Goal: Task Accomplishment & Management: Manage account settings

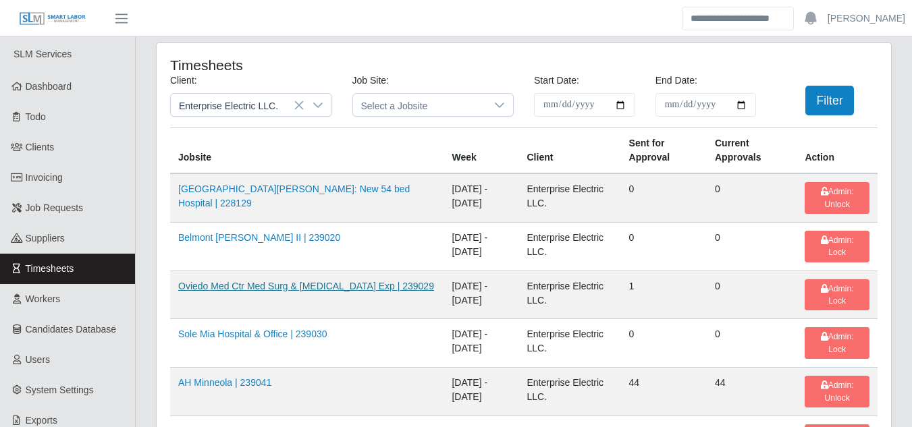
click at [273, 287] on link "Oviedo Med Ctr Med Surg & [MEDICAL_DATA] Exp | 239029" at bounding box center [306, 286] width 256 height 11
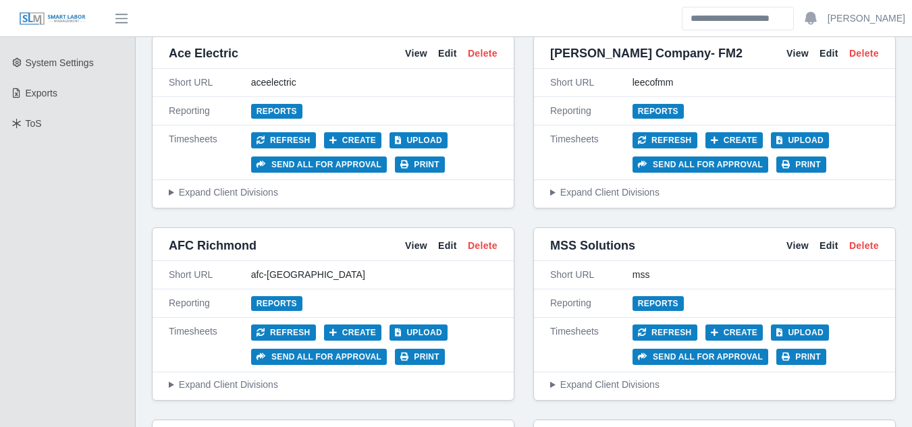
scroll to position [337, 0]
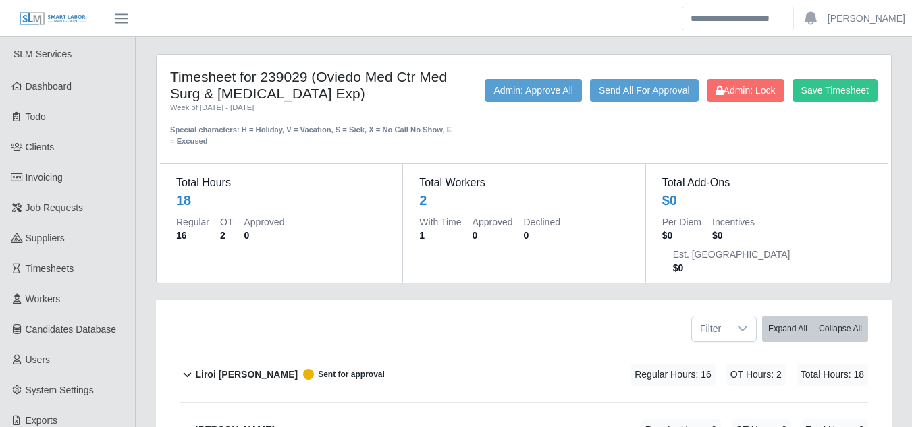
click at [224, 368] on b "Liroi [PERSON_NAME]" at bounding box center [246, 375] width 103 height 14
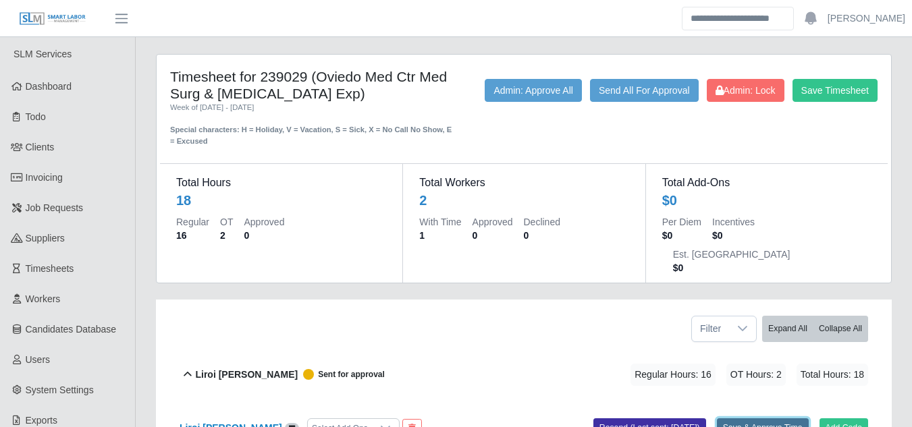
click at [751, 418] on button "Save & Approve Time" at bounding box center [763, 427] width 92 height 19
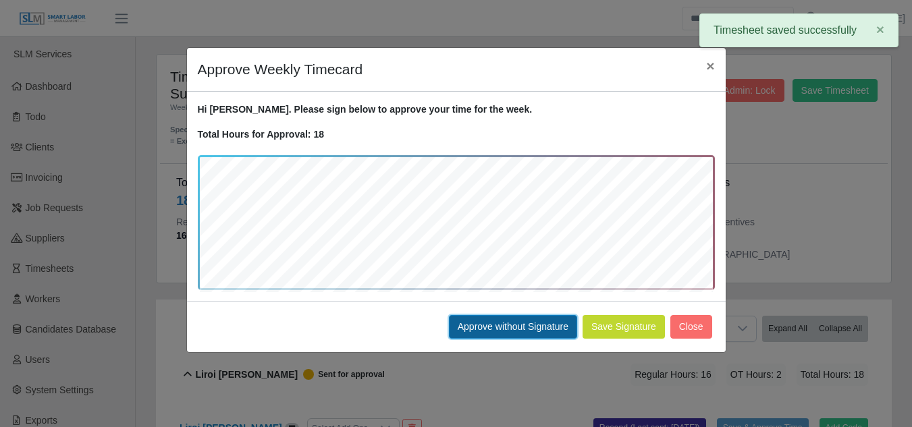
click at [458, 329] on button "Approve without Signature" at bounding box center [513, 327] width 128 height 24
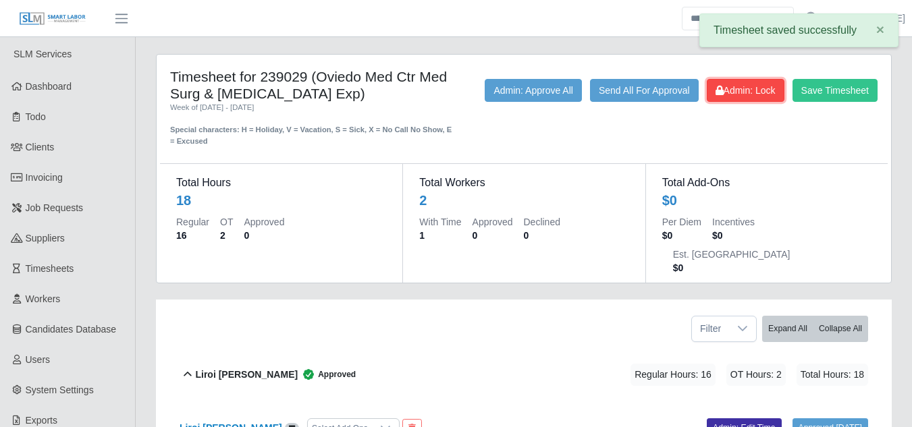
click at [739, 90] on span "Admin: Lock" at bounding box center [745, 90] width 60 height 11
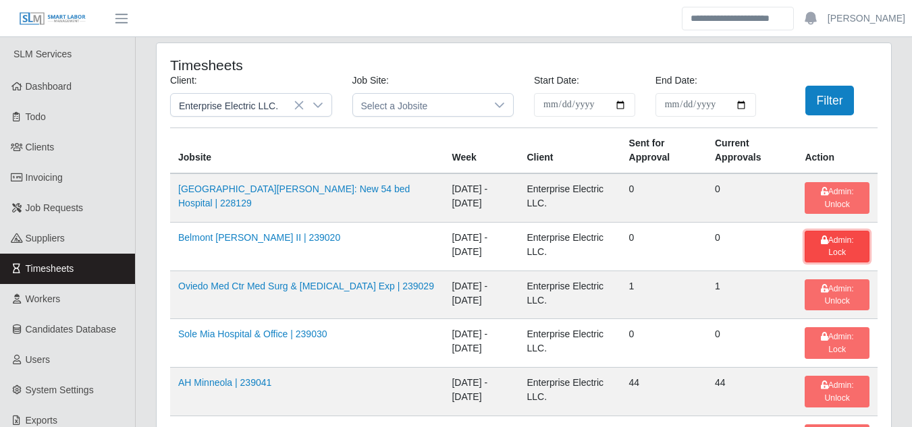
click at [827, 247] on button "Admin: Lock" at bounding box center [836, 247] width 65 height 32
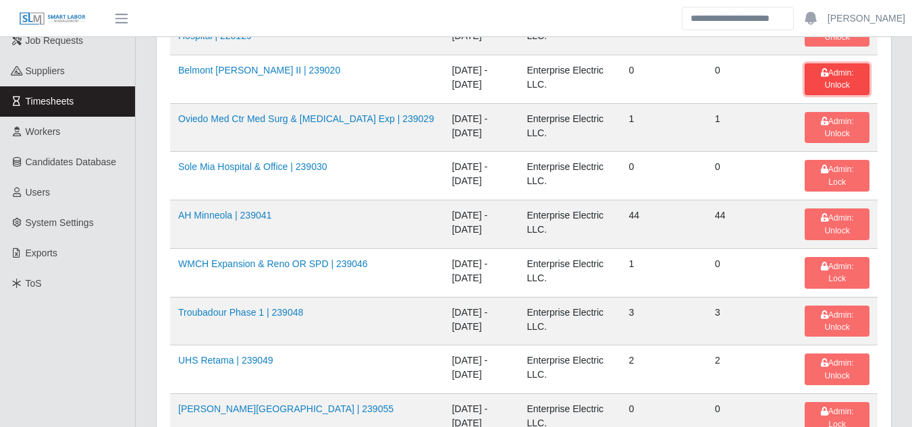
scroll to position [202, 0]
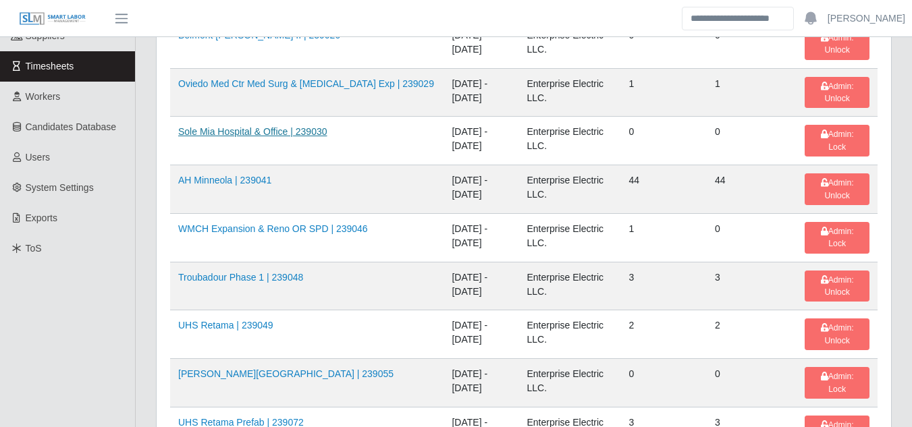
click at [272, 137] on link "Sole Mia Hospital & Office | 239030" at bounding box center [252, 131] width 149 height 11
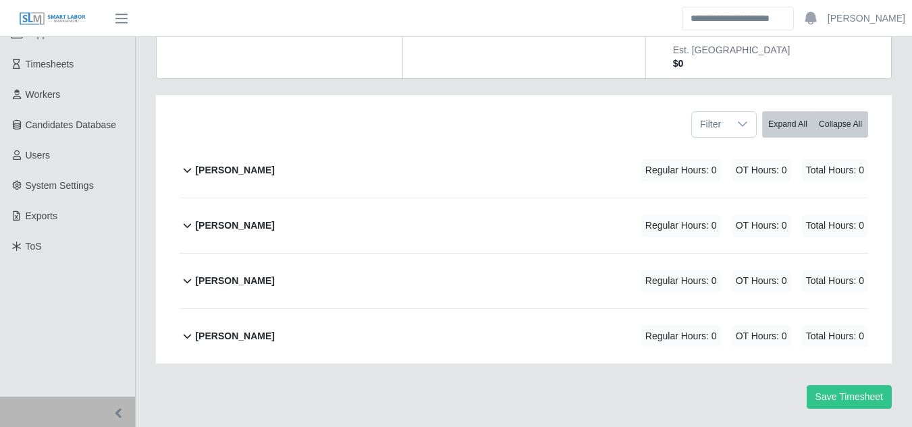
scroll to position [209, 0]
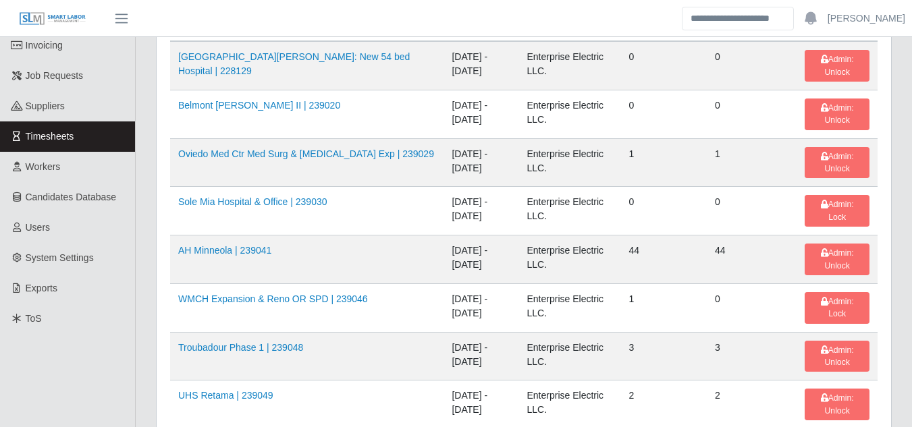
scroll to position [135, 0]
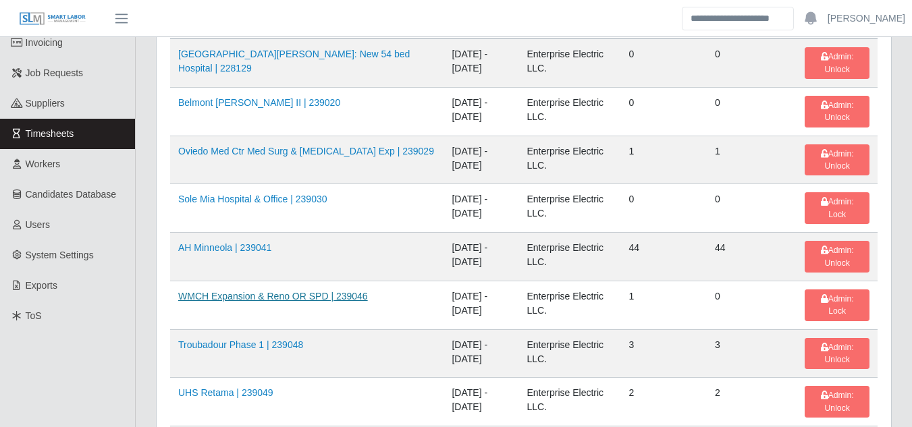
click at [300, 292] on link "WMCH Expansion & Reno OR SPD | 239046" at bounding box center [273, 296] width 190 height 11
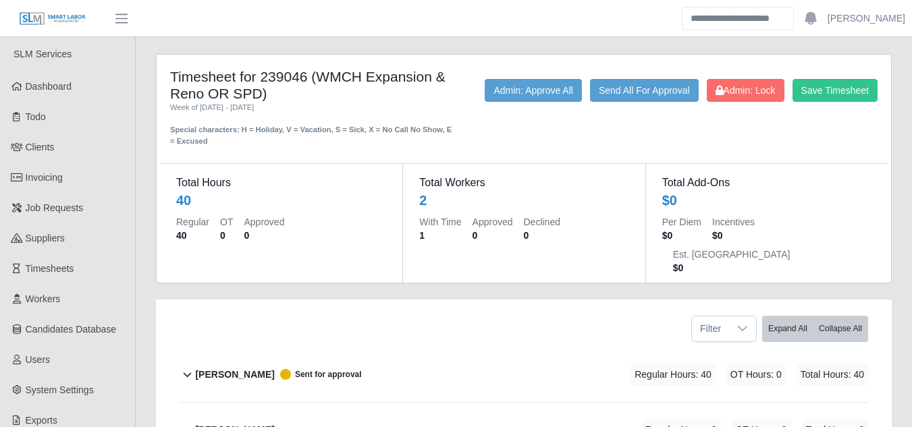
click at [223, 368] on b "Casey Shoemaker" at bounding box center [234, 375] width 79 height 14
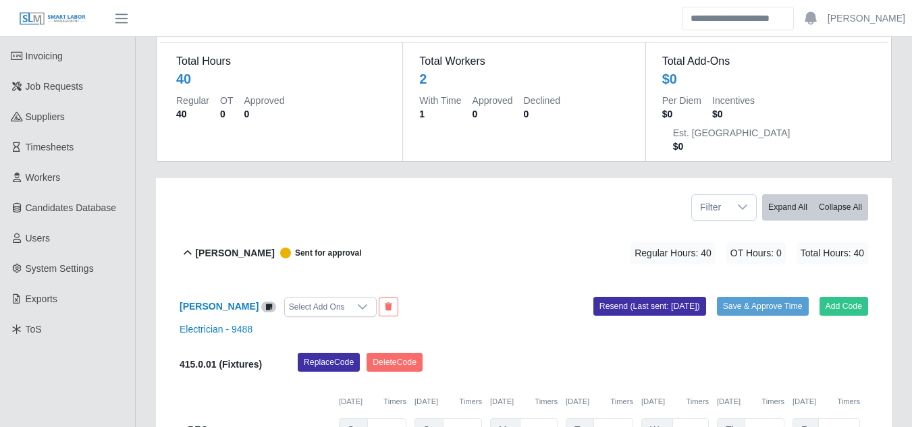
scroll to position [135, 0]
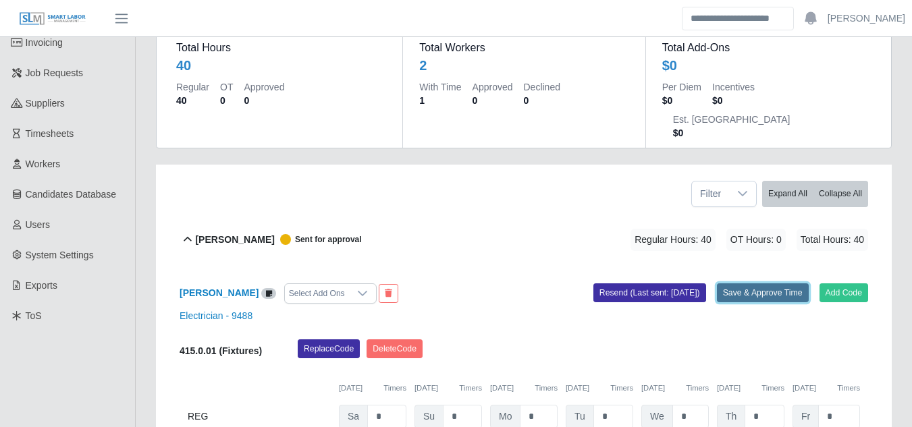
click at [758, 283] on button "Save & Approve Time" at bounding box center [763, 292] width 92 height 19
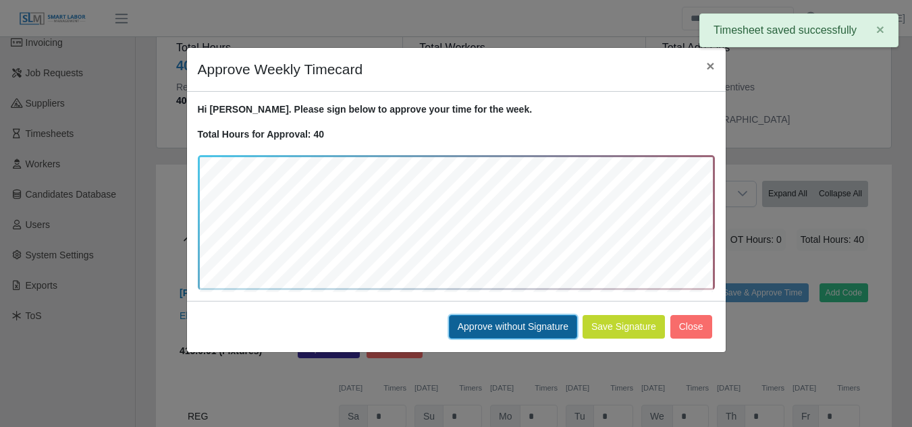
click at [495, 325] on button "Approve without Signature" at bounding box center [513, 327] width 128 height 24
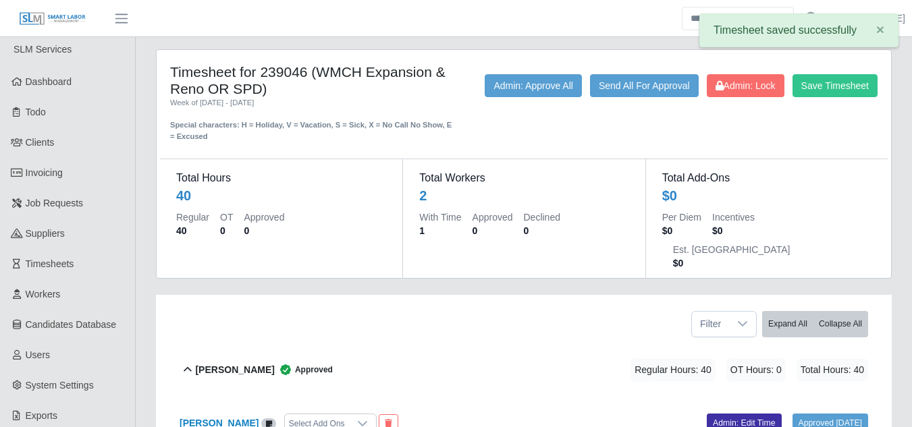
scroll to position [0, 0]
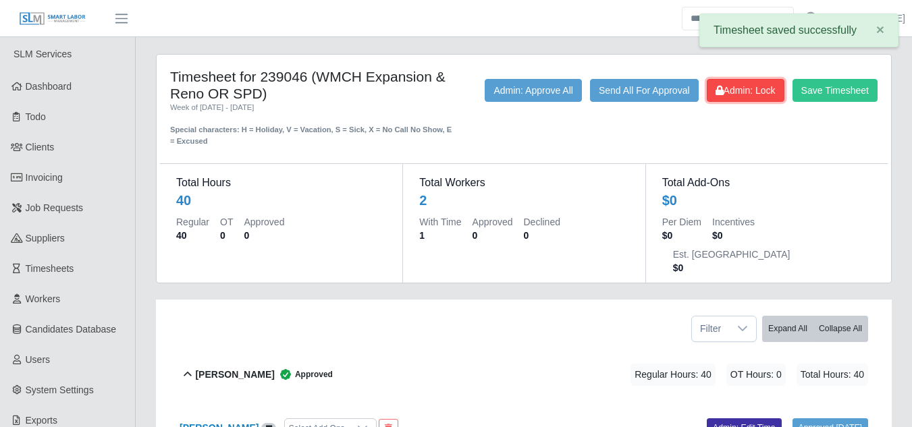
click at [728, 88] on span "Admin: Lock" at bounding box center [745, 90] width 60 height 11
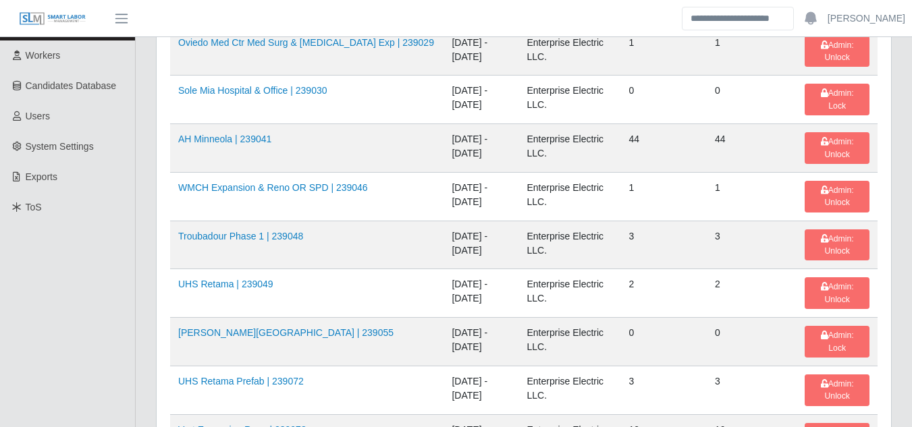
scroll to position [270, 0]
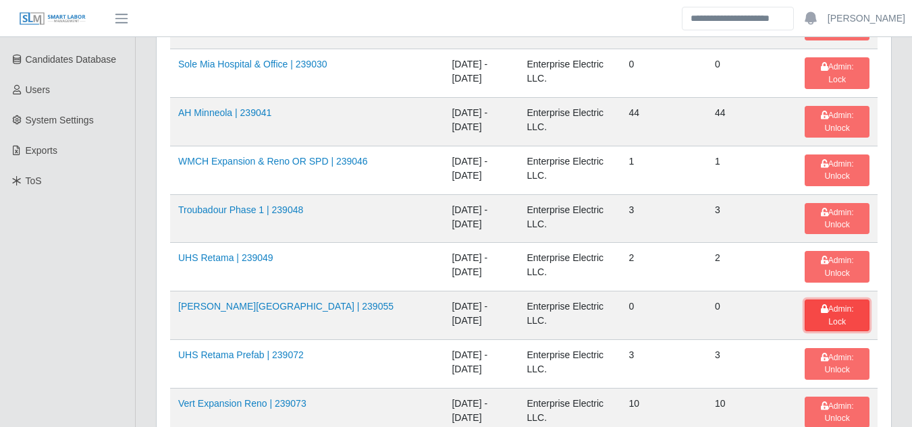
click at [836, 304] on span "Admin: Lock" at bounding box center [837, 315] width 33 height 22
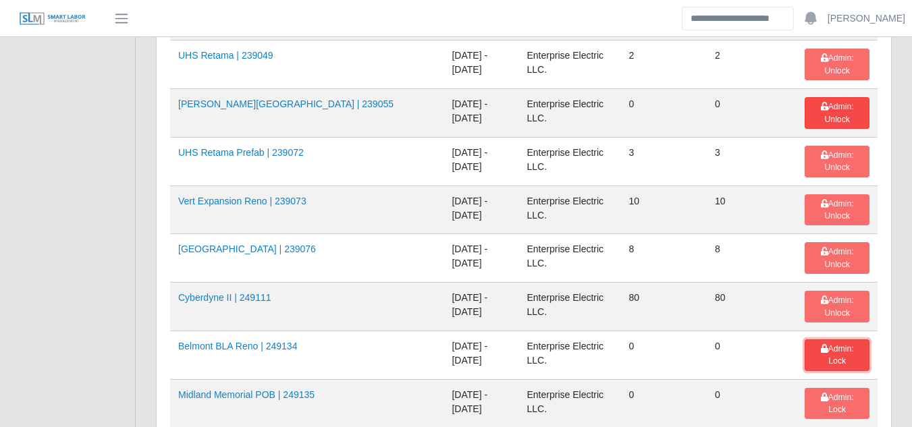
click at [829, 348] on span "Admin: Lock" at bounding box center [837, 355] width 33 height 22
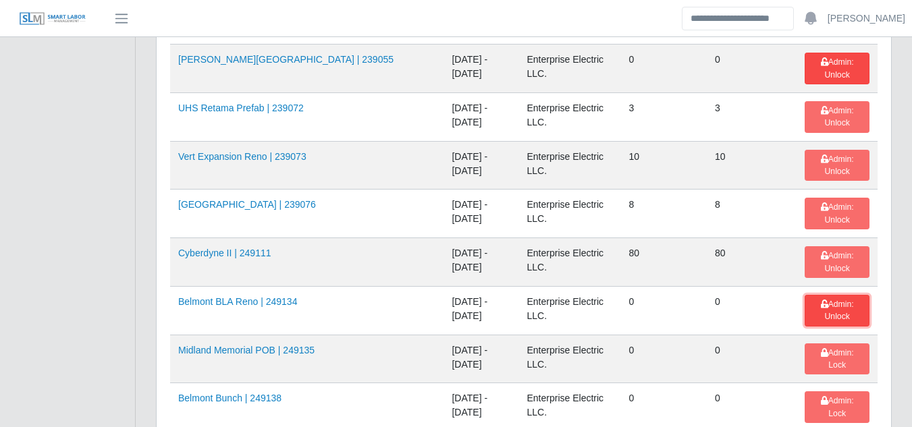
scroll to position [540, 0]
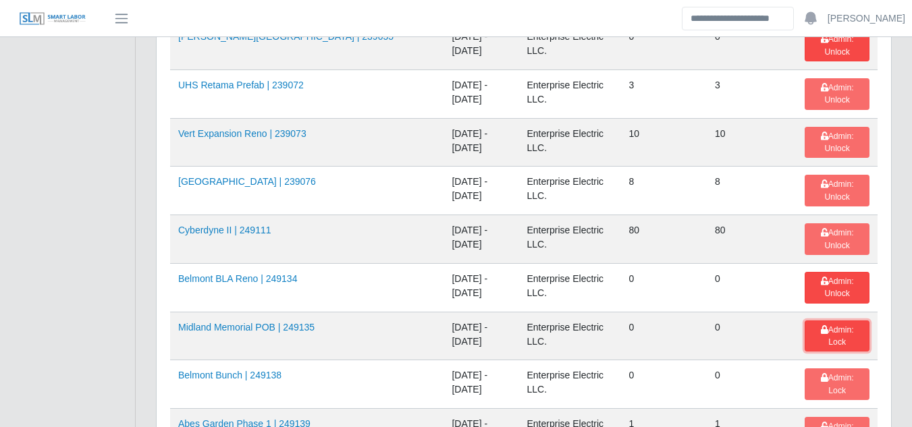
click at [835, 328] on span "Admin: Lock" at bounding box center [837, 336] width 33 height 22
click at [813, 381] on button "Admin: Lock" at bounding box center [836, 384] width 65 height 32
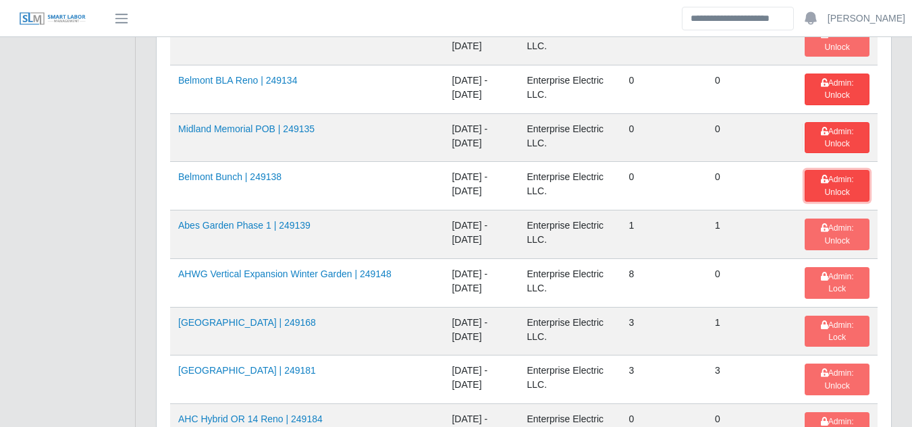
scroll to position [742, 0]
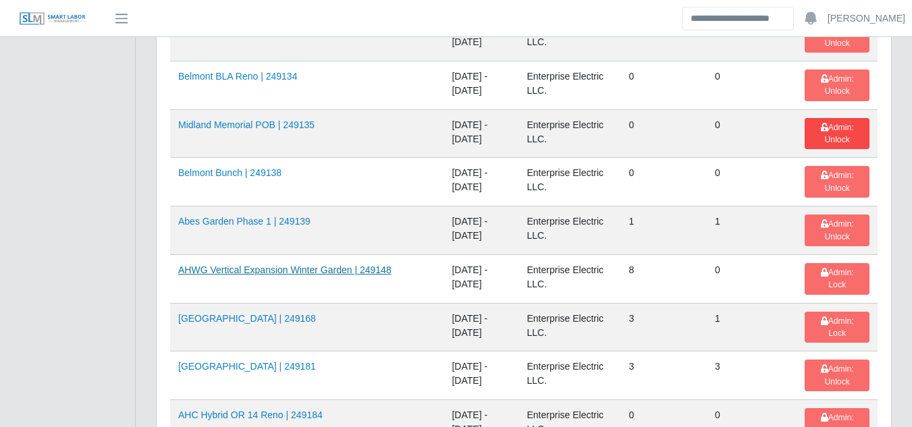
click at [336, 272] on link "AHWG Vertical Expansion Winter Garden | 249148" at bounding box center [284, 270] width 213 height 11
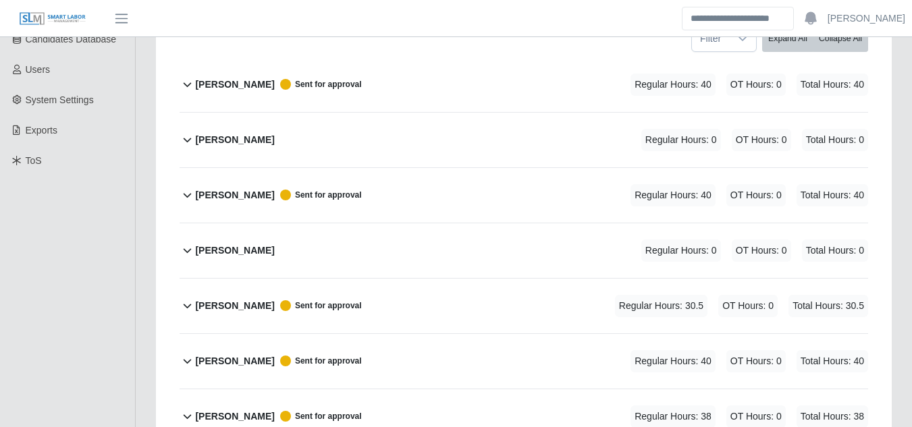
scroll to position [136, 0]
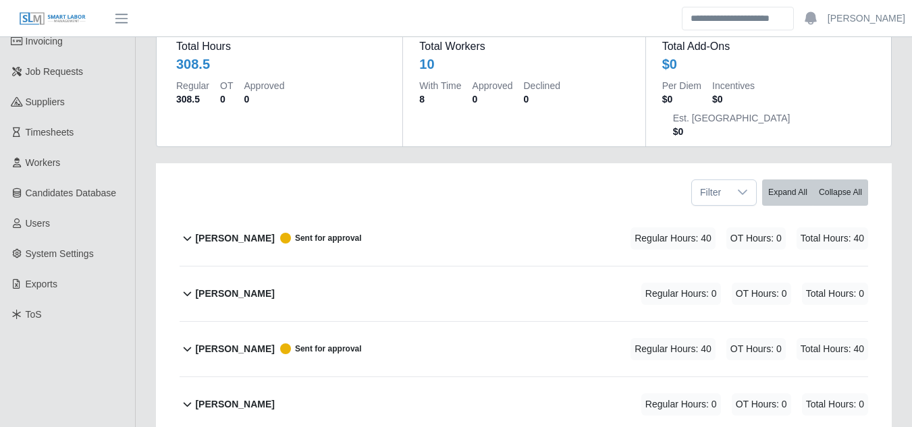
click at [249, 398] on b "Claudio Aldana" at bounding box center [234, 405] width 79 height 14
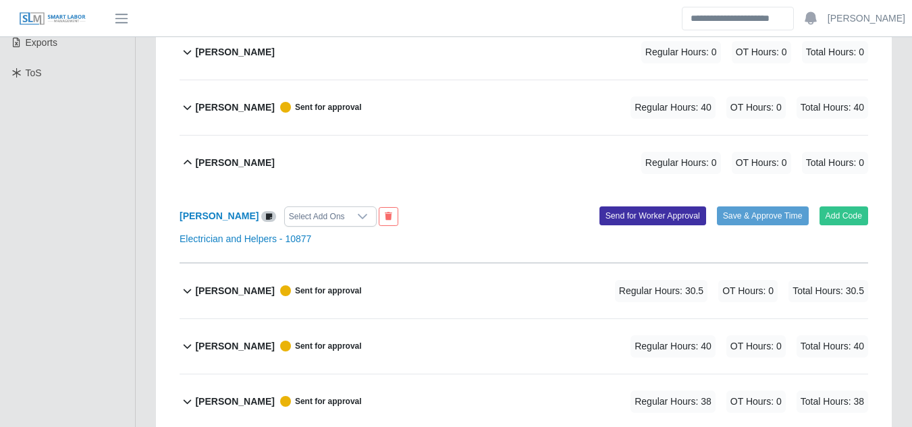
scroll to position [406, 0]
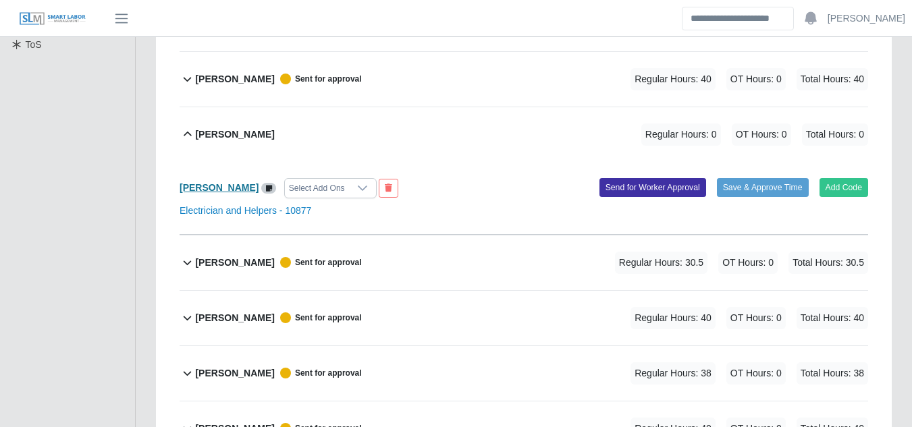
click at [209, 182] on b "Claudio Aldana" at bounding box center [219, 187] width 79 height 11
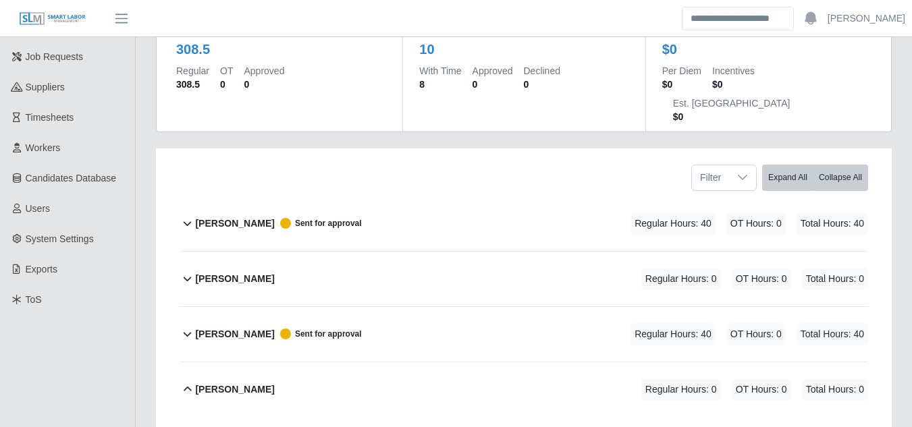
scroll to position [136, 0]
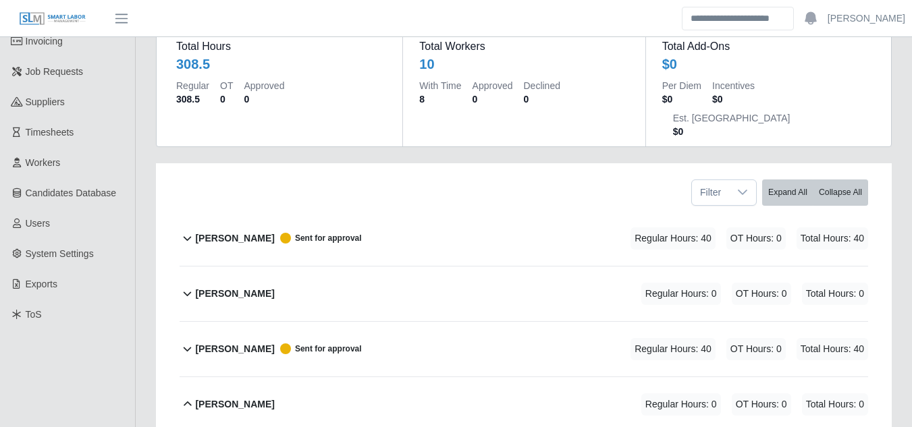
click at [243, 287] on b "Carlos Dominguez" at bounding box center [234, 294] width 79 height 14
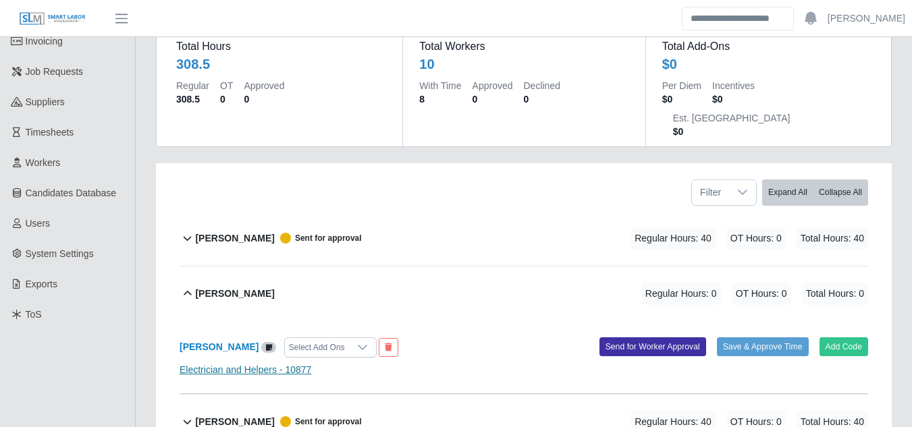
click at [288, 364] on link "Electrician and Helpers - 10877" at bounding box center [246, 369] width 132 height 11
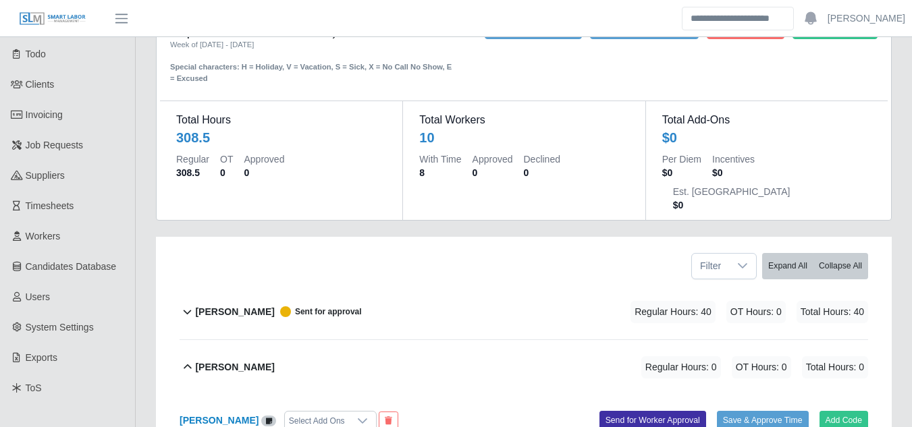
scroll to position [0, 0]
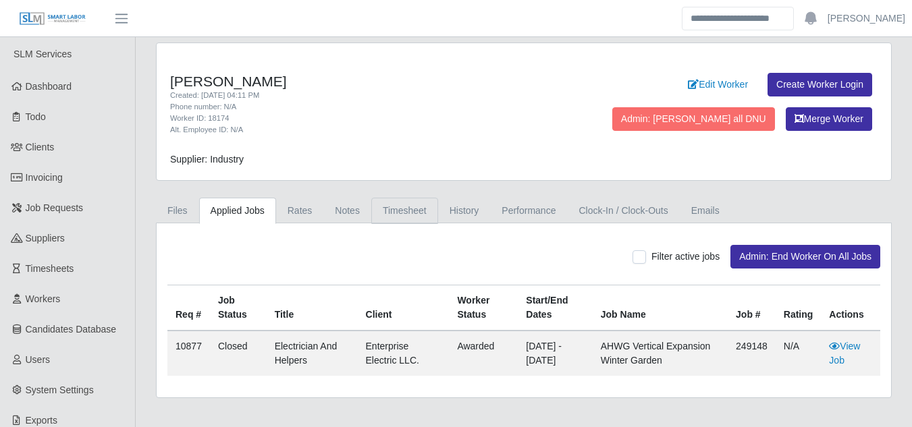
click at [398, 213] on link "Timesheet" at bounding box center [404, 211] width 67 height 26
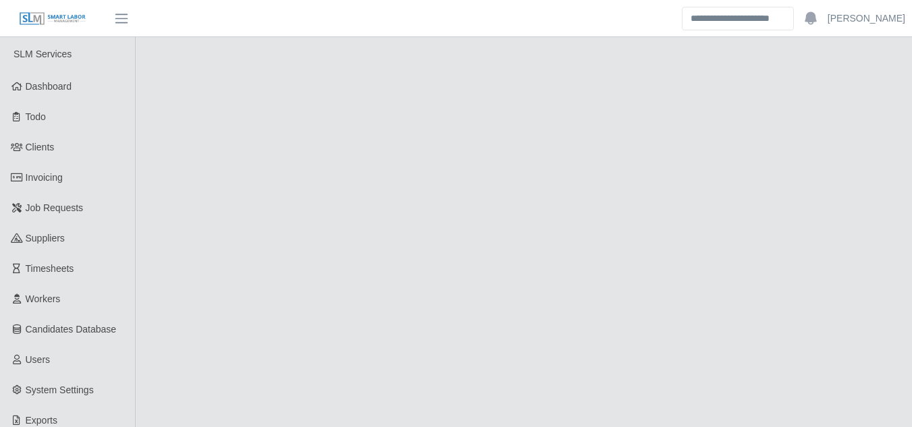
select select "******"
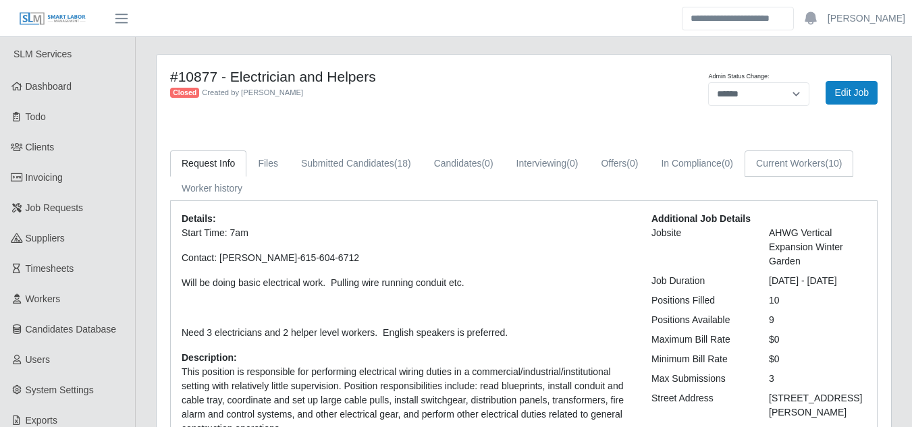
click at [815, 165] on link "Current Workers (10)" at bounding box center [798, 163] width 109 height 26
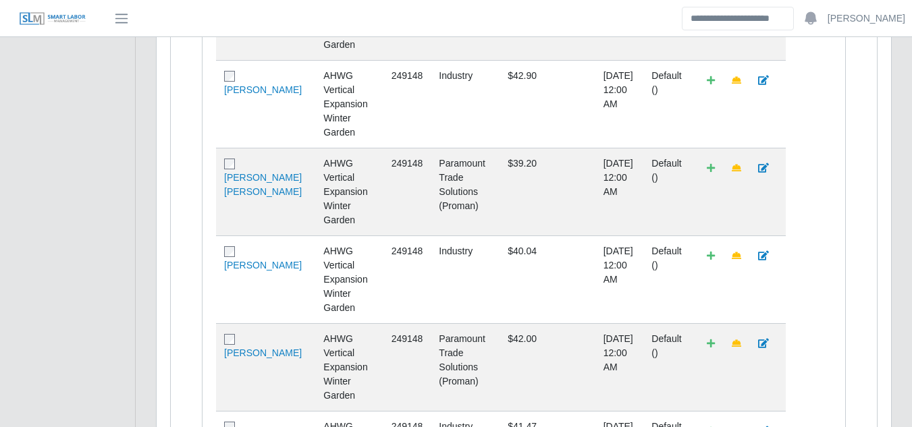
scroll to position [540, 0]
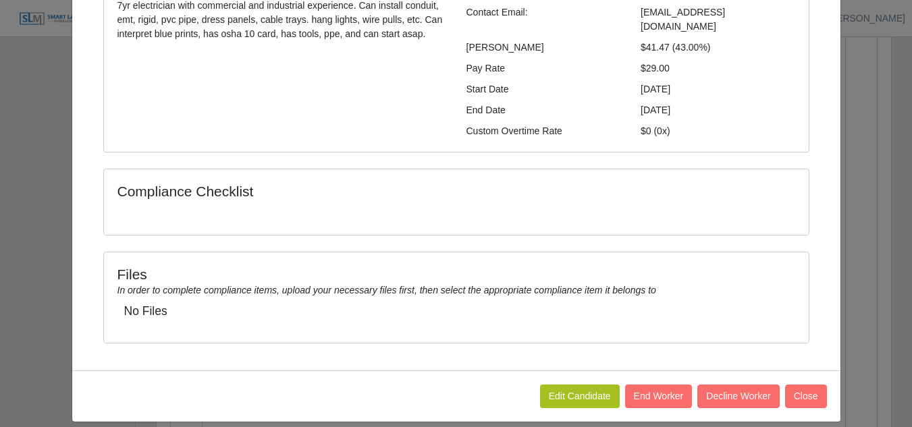
scroll to position [653, 0]
click at [657, 385] on button "End Worker" at bounding box center [658, 397] width 67 height 24
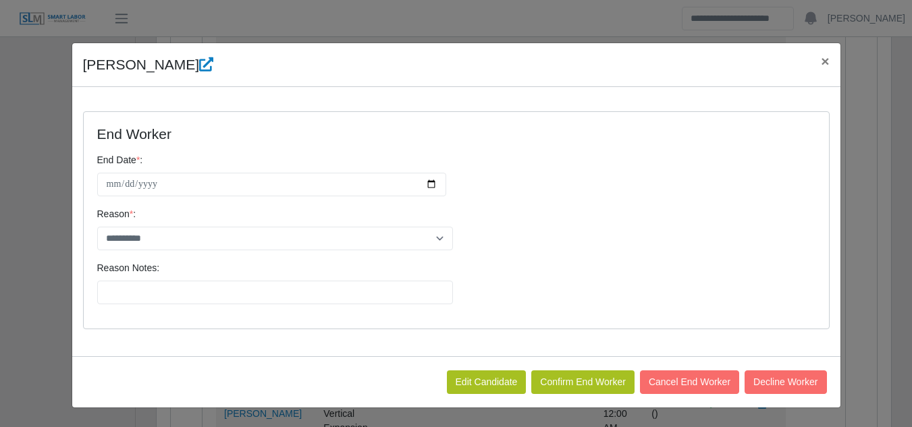
scroll to position [0, 0]
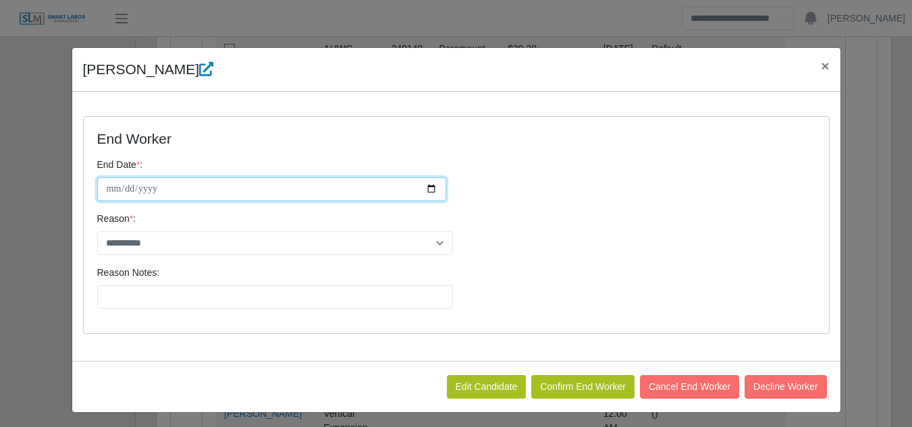
click at [427, 184] on input "**********" at bounding box center [271, 189] width 349 height 24
type input "**********"
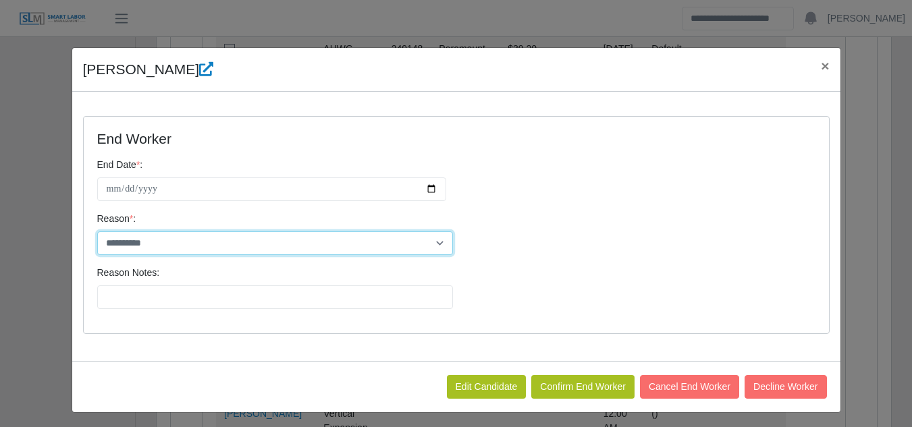
drag, startPoint x: 429, startPoint y: 244, endPoint x: 389, endPoint y: 241, distance: 39.2
click at [429, 244] on select "**********" at bounding box center [275, 243] width 356 height 24
select select "**********"
click at [97, 231] on select "**********" at bounding box center [275, 243] width 356 height 24
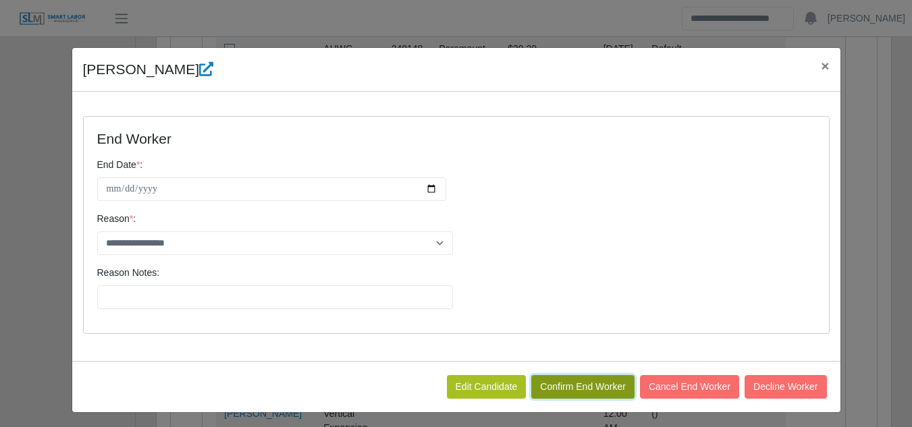
click at [569, 385] on button "Confirm End Worker" at bounding box center [582, 387] width 103 height 24
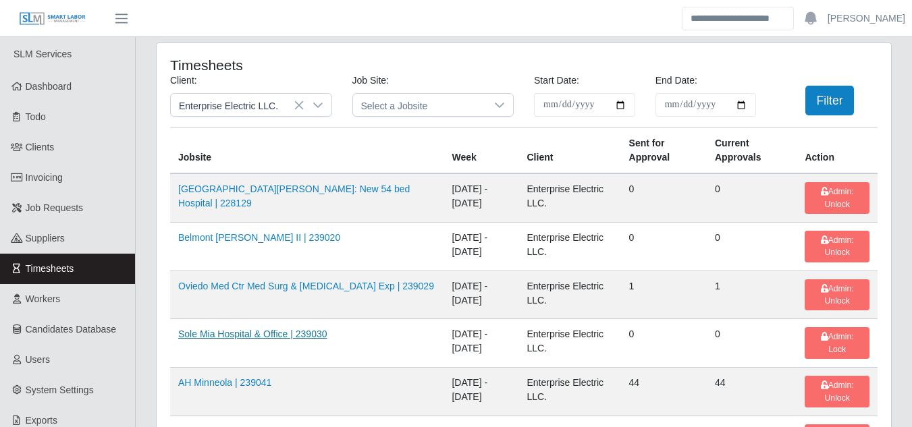
click at [243, 339] on link "Sole Mia Hospital & Office | 239030" at bounding box center [252, 334] width 149 height 11
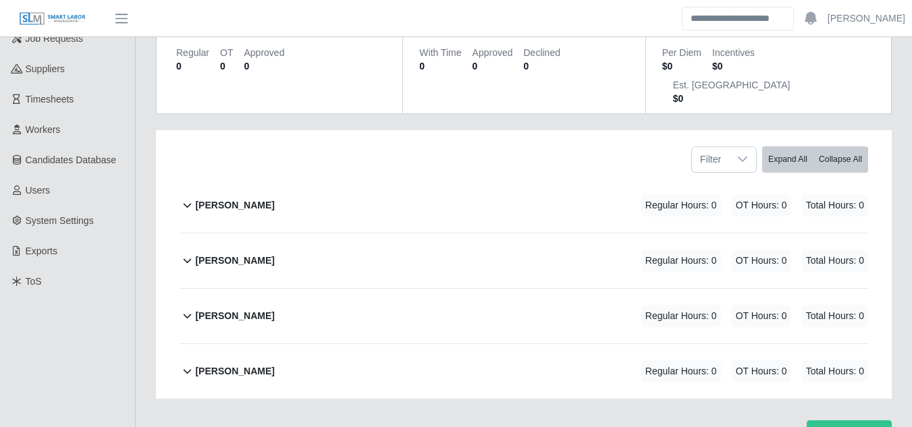
scroll to position [170, 0]
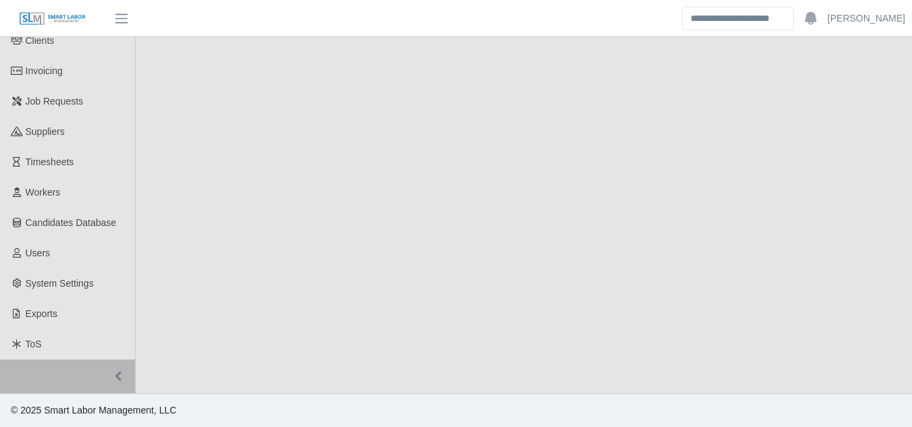
select select "******"
